Goal: Task Accomplishment & Management: Use online tool/utility

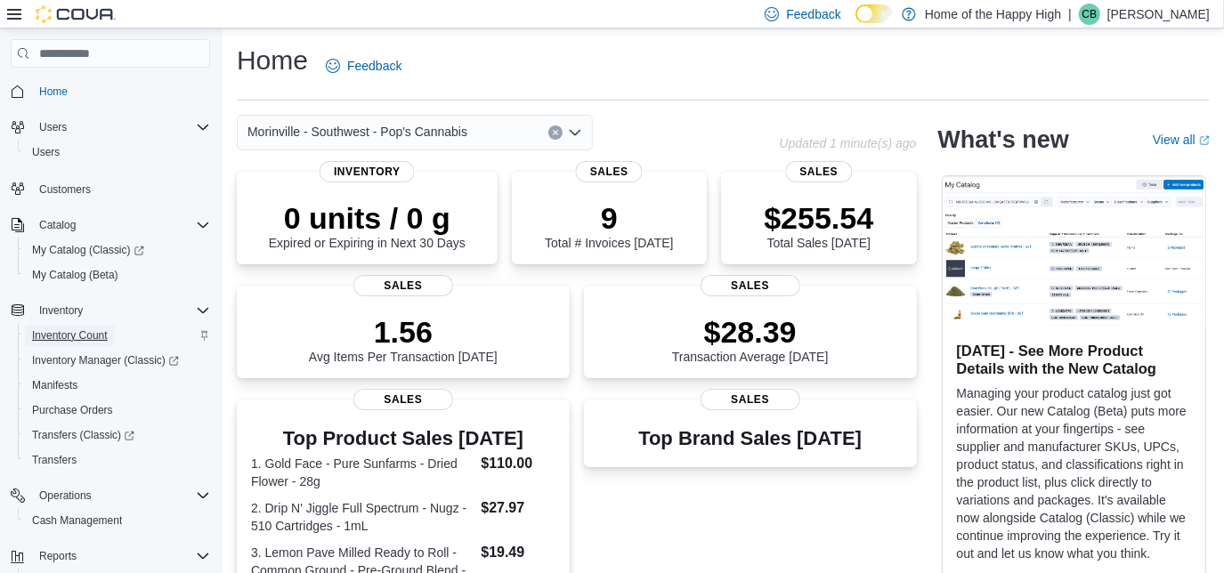
click at [90, 332] on span "Inventory Count" at bounding box center [70, 336] width 76 height 14
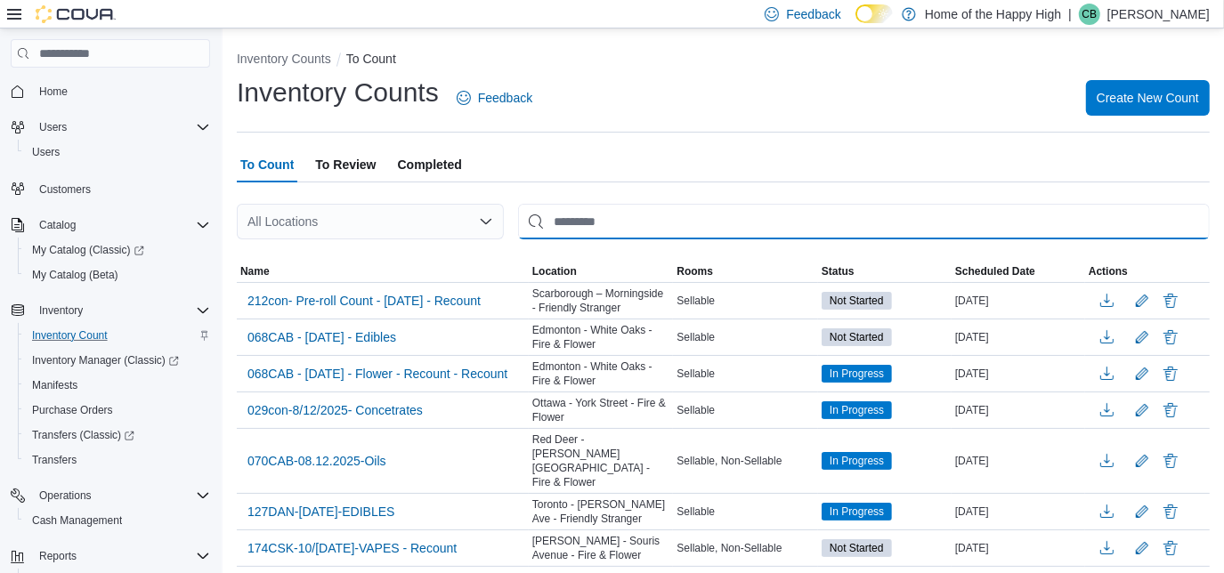
click at [584, 222] on input "This is a search bar. After typing your query, hit enter to filter the results …" at bounding box center [864, 222] width 692 height 36
type input "**********"
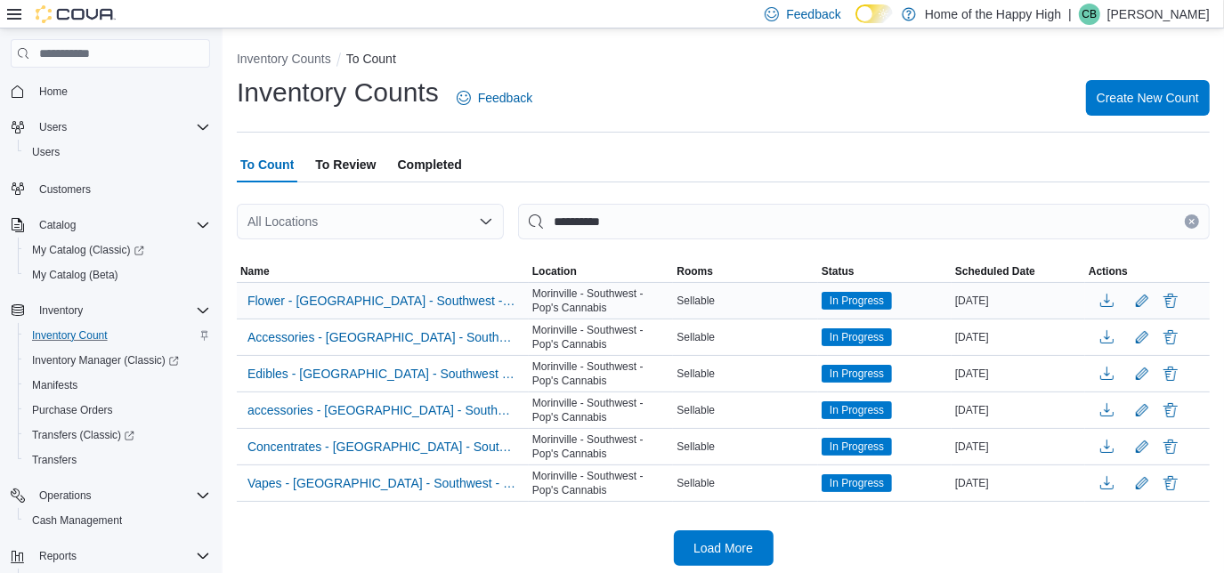
click at [874, 299] on span "In Progress" at bounding box center [857, 301] width 54 height 16
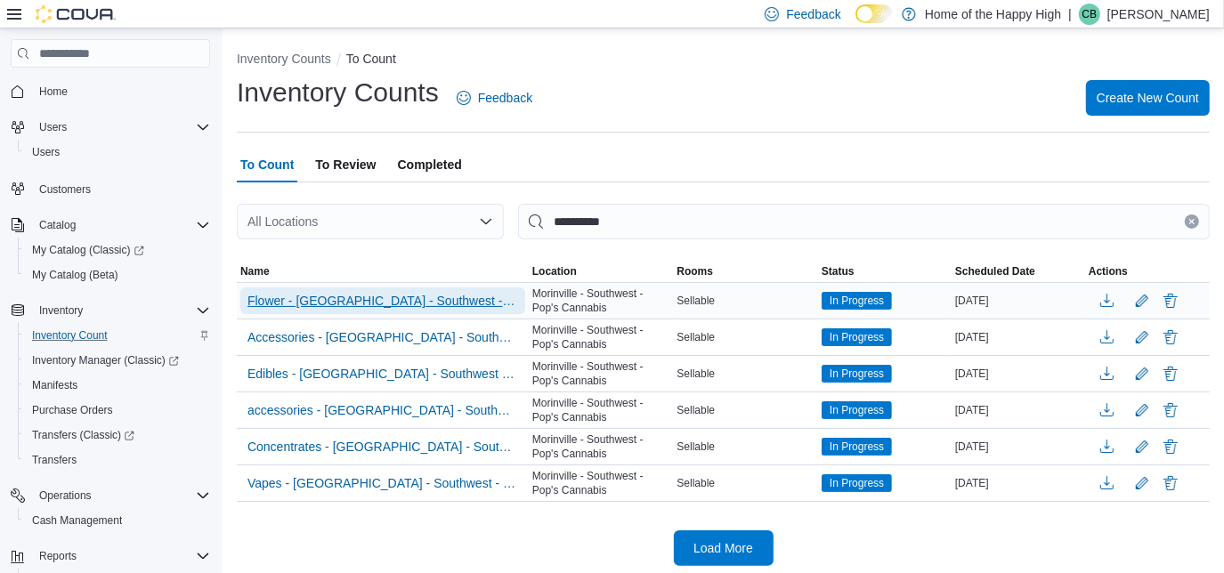
click at [496, 295] on span "Flower - [GEOGRAPHIC_DATA] - Southwest - Pop's Cannabis" at bounding box center [382, 301] width 271 height 18
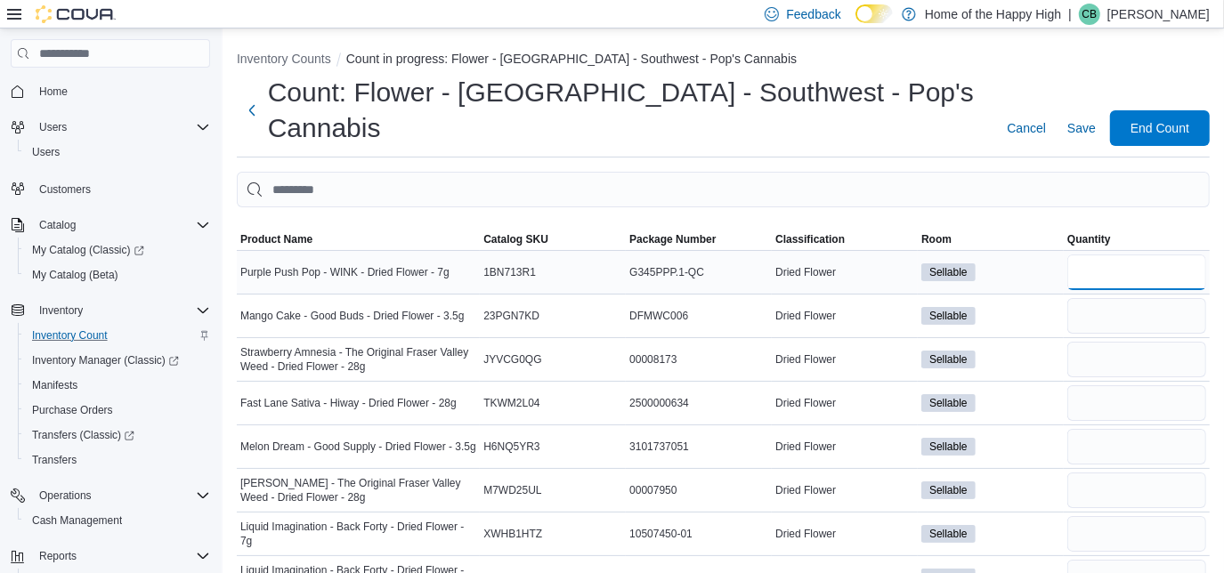
click at [1095, 255] on input "number" at bounding box center [1136, 273] width 139 height 36
